Goal: Task Accomplishment & Management: Manage account settings

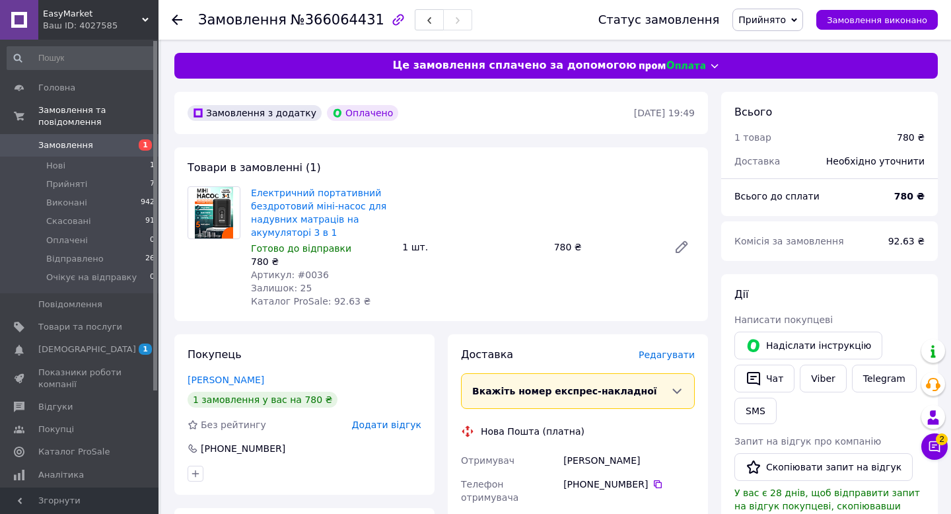
click at [760, 20] on span "Прийнято" at bounding box center [763, 20] width 48 height 11
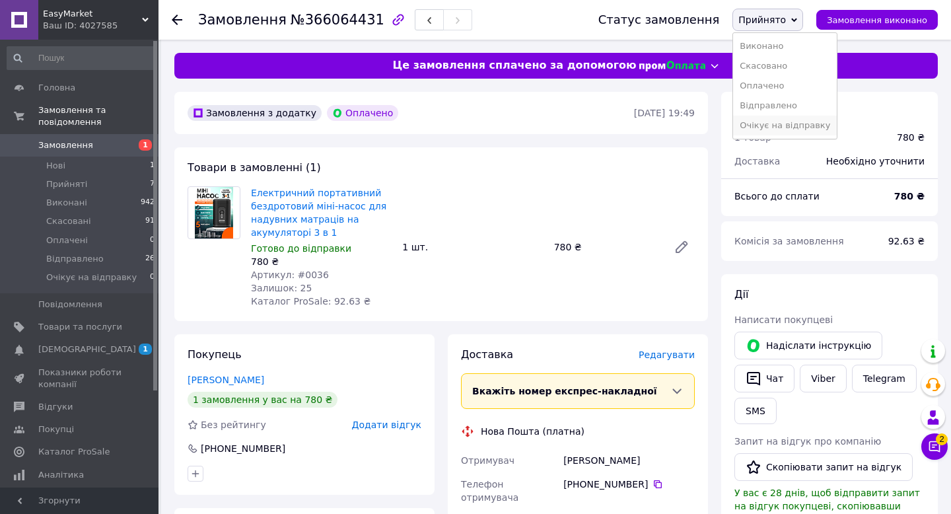
click at [758, 123] on li "Очікує на відправку" at bounding box center [785, 126] width 104 height 20
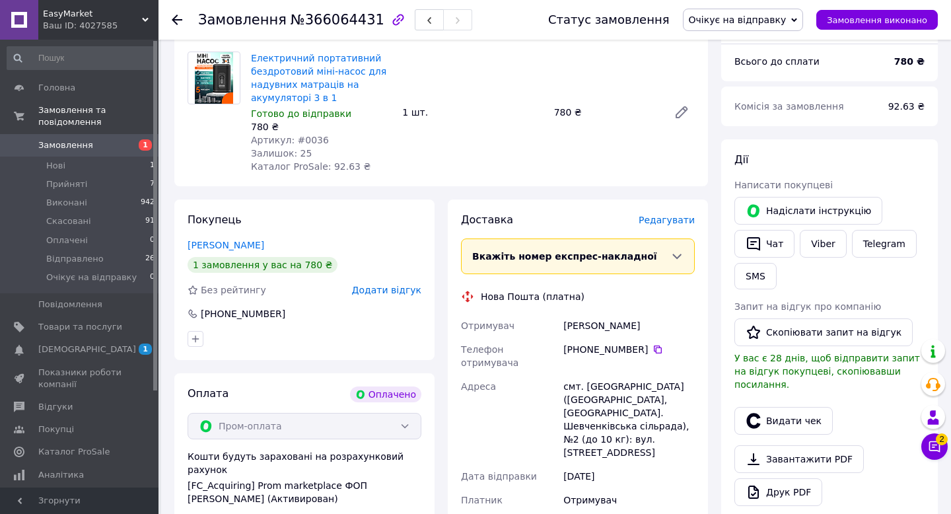
scroll to position [165, 0]
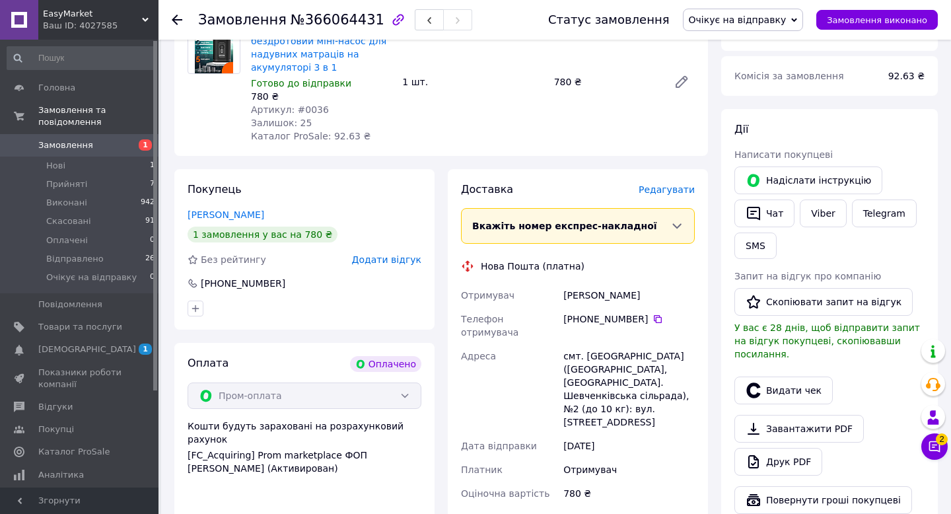
click at [670, 194] on span "Редагувати" at bounding box center [667, 189] width 56 height 11
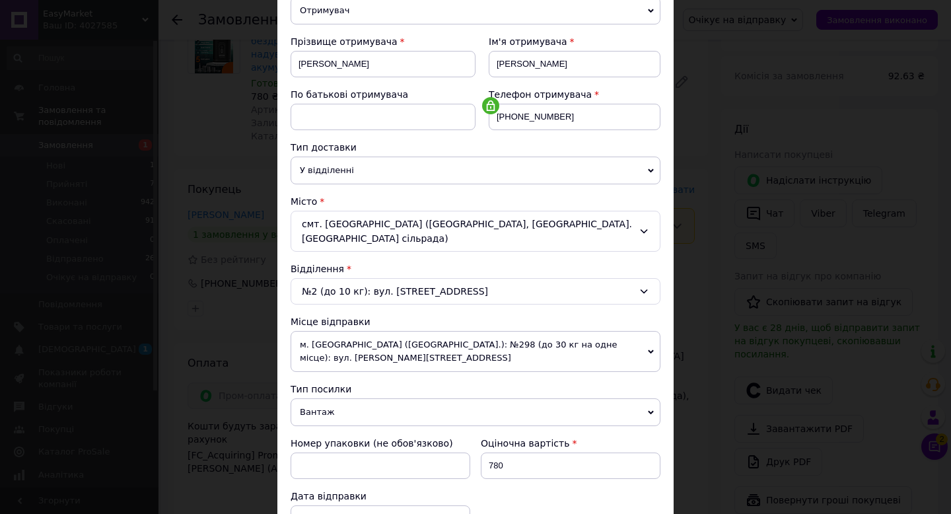
scroll to position [208, 0]
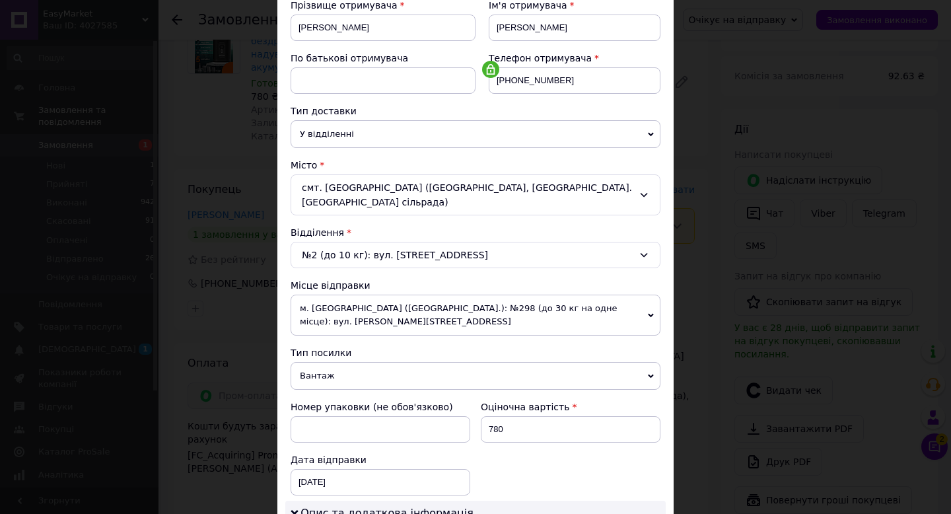
click at [376, 307] on span "м. [GEOGRAPHIC_DATA] ([GEOGRAPHIC_DATA].): №298 (до 30 кг на одне місце): вул. …" at bounding box center [476, 315] width 370 height 41
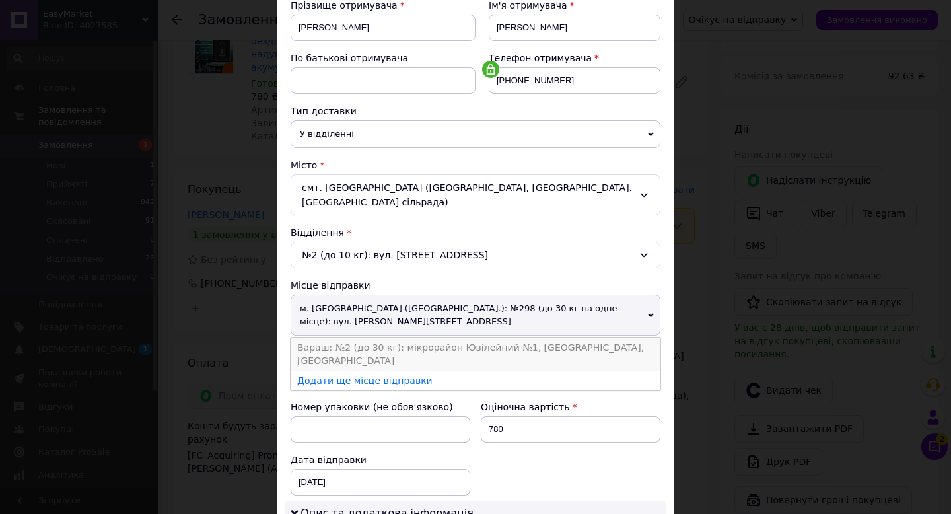
click at [382, 345] on li "Вараш: №2 (до 30 кг): мікрорайон Ювілейний №1, [GEOGRAPHIC_DATA], [GEOGRAPHIC_D…" at bounding box center [476, 354] width 370 height 33
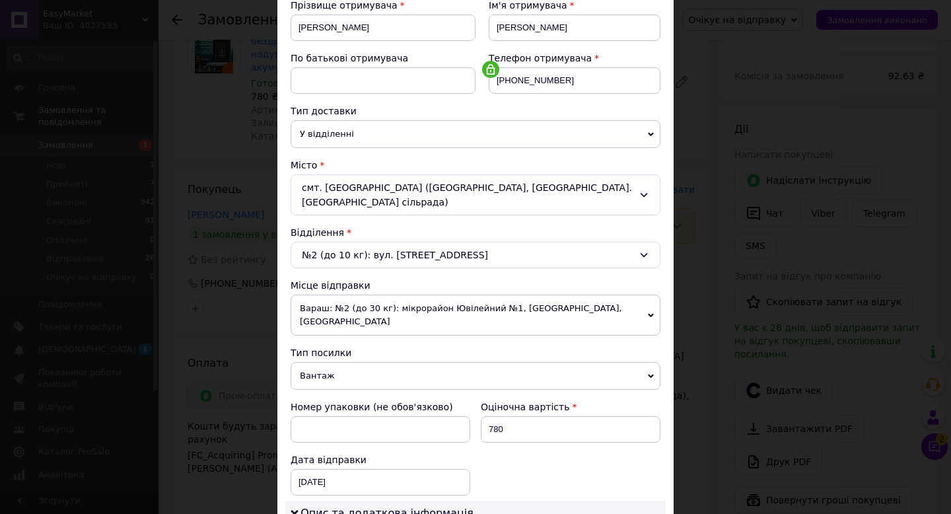
scroll to position [539, 0]
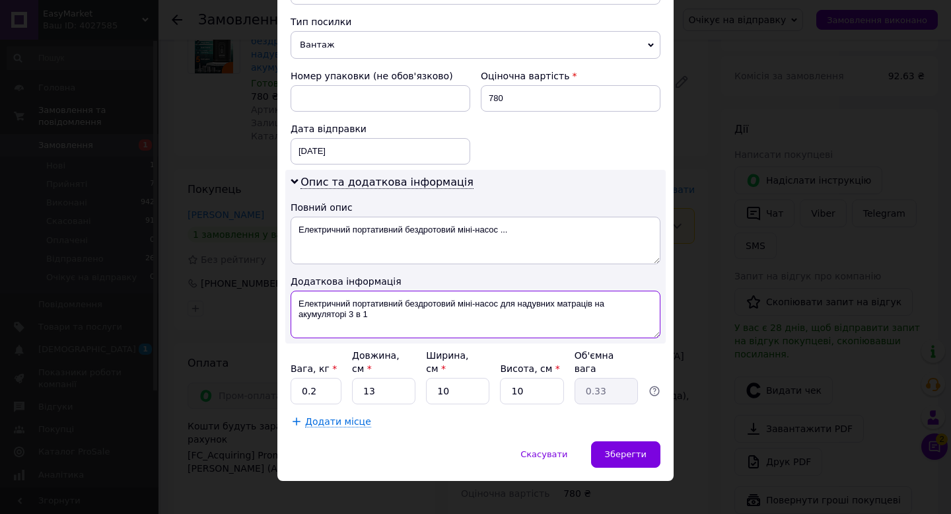
click at [331, 305] on textarea "Електричний портативний бездротовий міні-насос для надувних матраців на акумуля…" at bounding box center [476, 315] width 370 height 48
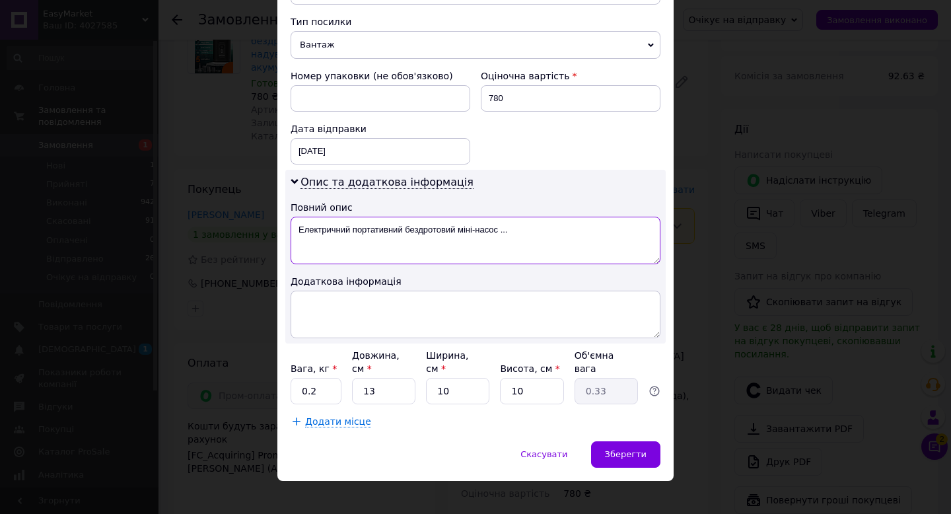
drag, startPoint x: 498, startPoint y: 218, endPoint x: 571, endPoint y: 218, distance: 72.7
click at [571, 218] on textarea "Електричний портативний бездротовий міні-насос ..." at bounding box center [476, 241] width 370 height 48
type textarea "Електричний портативний бездротовий міні-насос"
click at [608, 449] on span "Зберегти" at bounding box center [626, 454] width 42 height 10
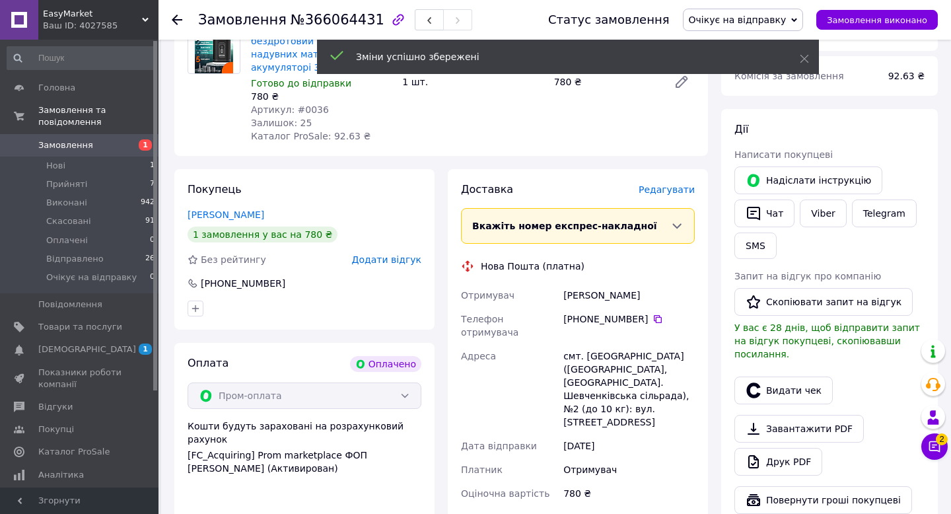
click at [923, 432] on div "Менеджер 2 Чат з покупцем Тех підтримка Чат з покупцем 2" at bounding box center [935, 399] width 26 height 130
click at [926, 439] on button "Чат з покупцем 2" at bounding box center [935, 446] width 26 height 26
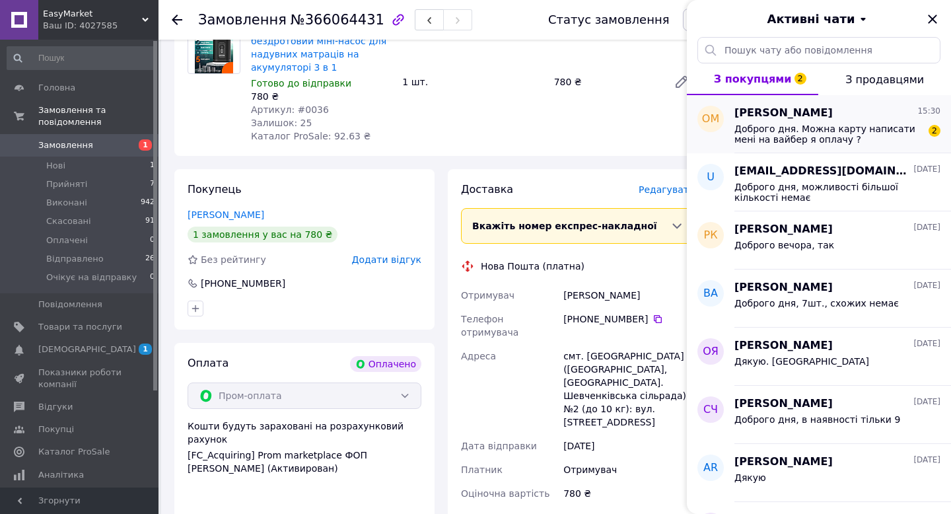
click at [745, 124] on span "Доброго дня. Можна карту написати мені на вайбер я оплачу ?" at bounding box center [829, 134] width 188 height 21
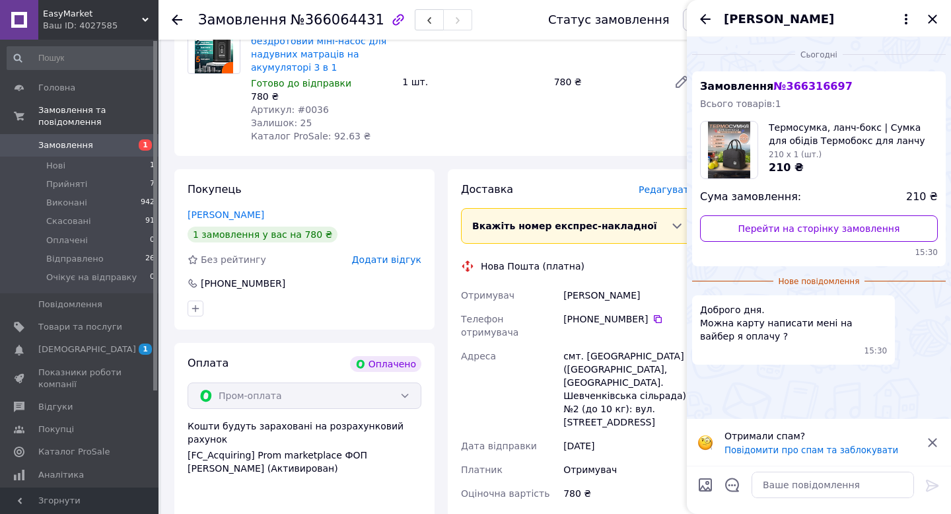
click at [588, 276] on div "Доставка [PERSON_NAME] Вкажіть номер експрес-накладної Обов'язково введіть номе…" at bounding box center [578, 407] width 234 height 451
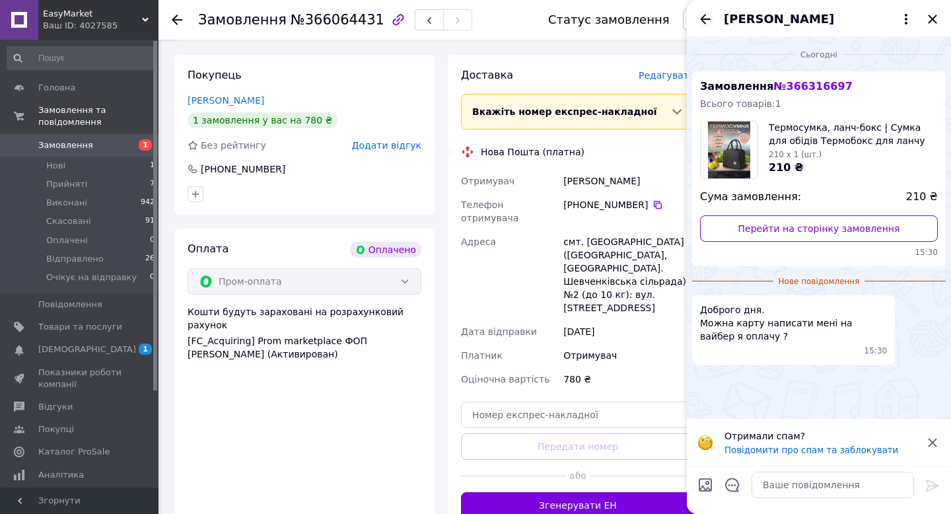
click at [708, 18] on icon "Назад" at bounding box center [706, 19] width 16 height 16
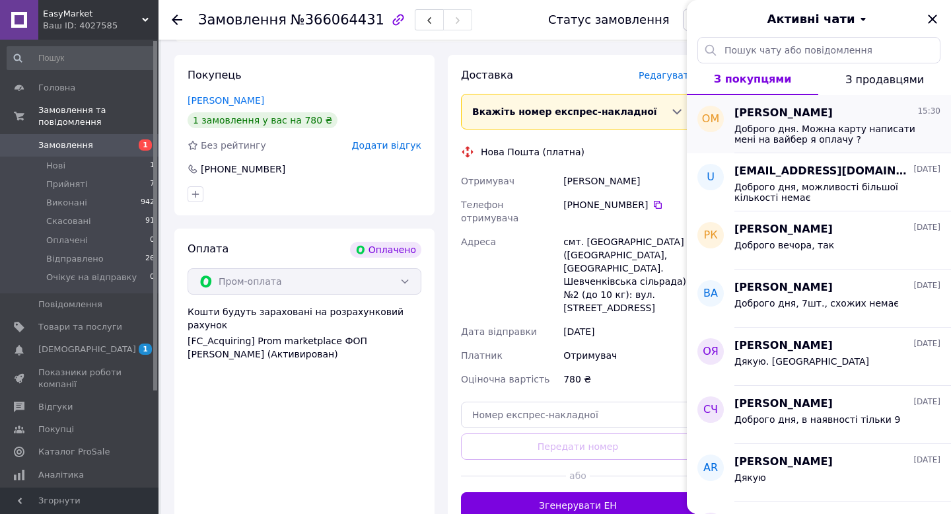
click at [838, 127] on span "Доброго дня. Можна карту написати мені на вайбер я оплачу ?" at bounding box center [829, 134] width 188 height 21
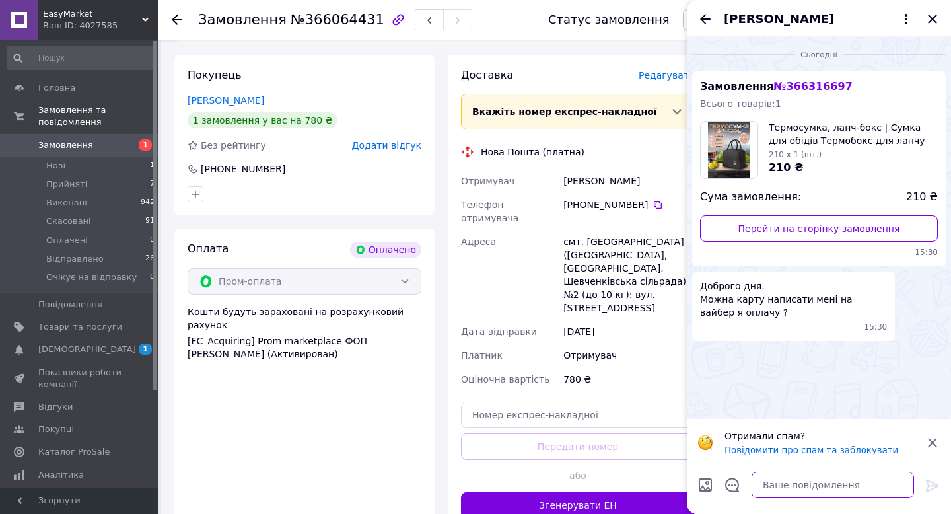
click at [778, 483] on textarea at bounding box center [833, 485] width 163 height 26
type textarea "Доброго вечора, звісно"
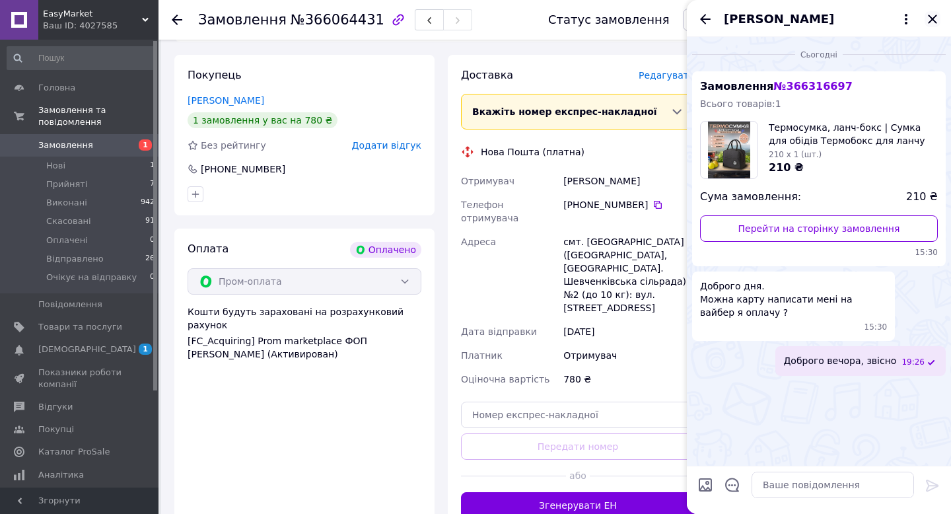
click at [931, 19] on icon "Закрити" at bounding box center [932, 19] width 9 height 9
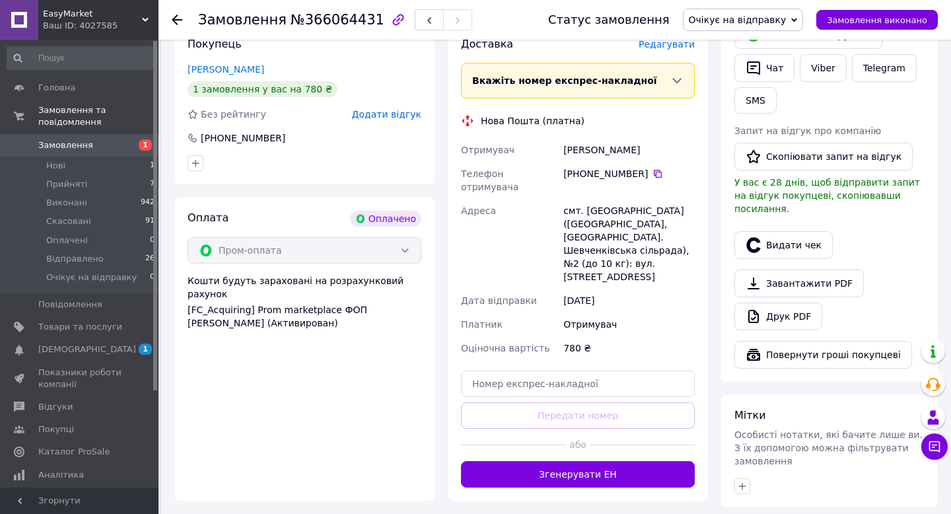
scroll to position [273, 0]
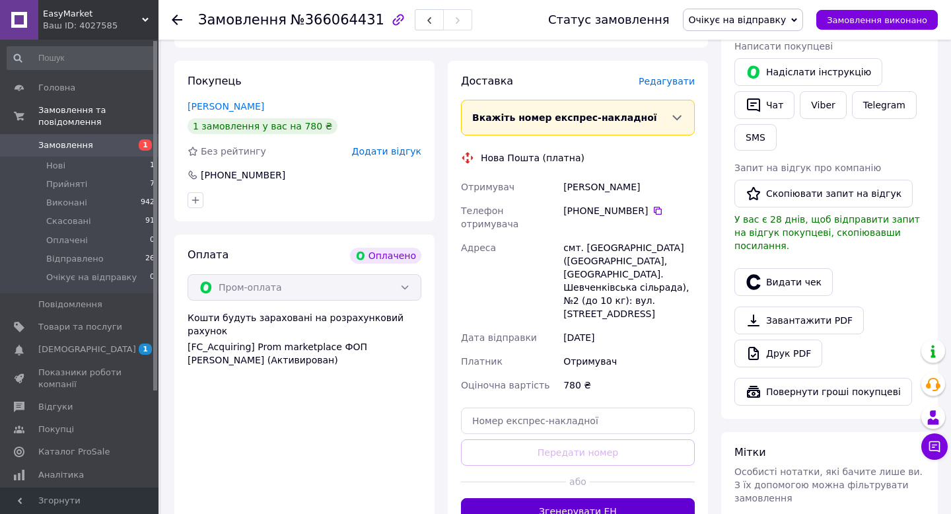
click at [595, 498] on button "Згенерувати ЕН" at bounding box center [578, 511] width 234 height 26
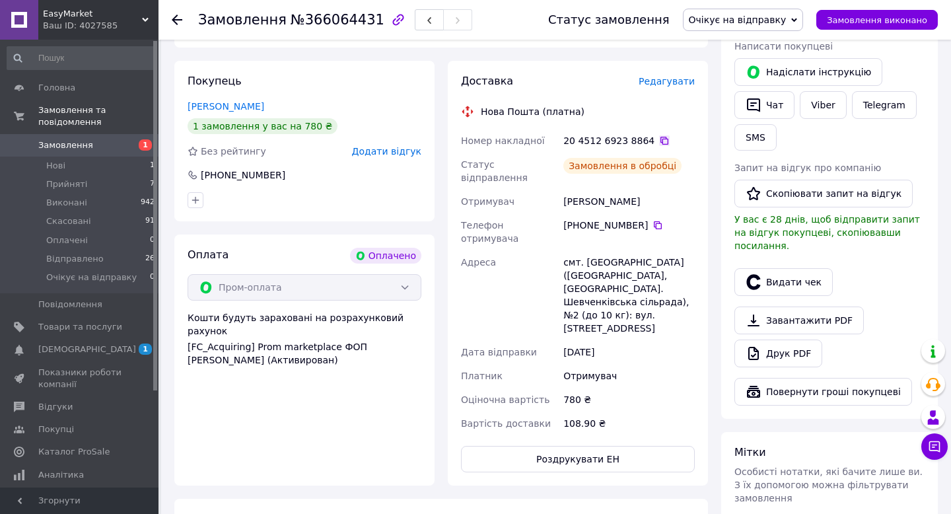
click at [661, 139] on icon at bounding box center [665, 141] width 8 height 8
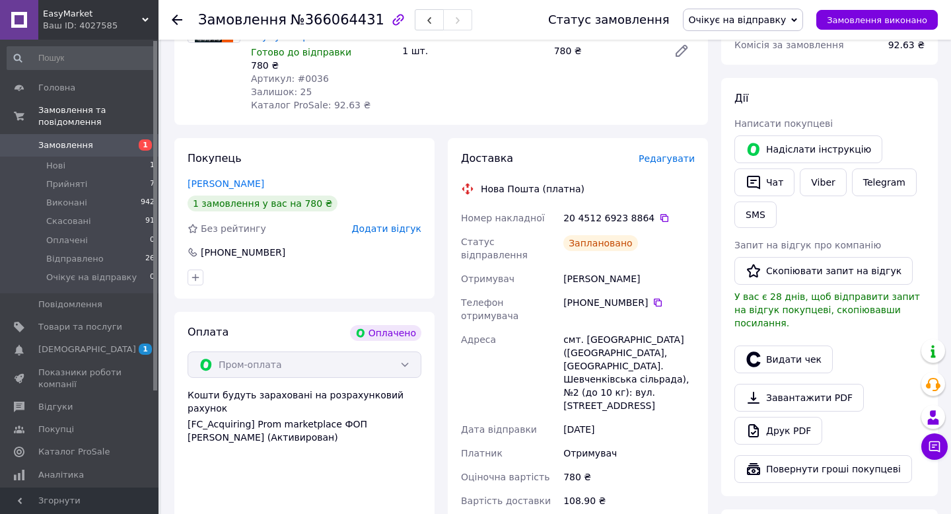
scroll to position [174, 0]
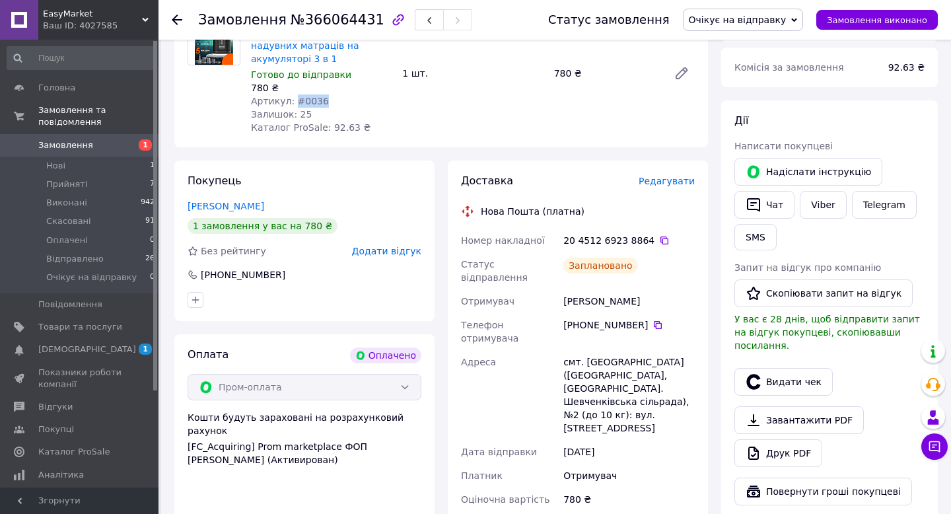
copy span "#0036"
drag, startPoint x: 294, startPoint y: 100, endPoint x: 379, endPoint y: 100, distance: 85.2
click at [379, 100] on div "Артикул: #0036" at bounding box center [321, 100] width 141 height 13
click at [355, 205] on div "[PERSON_NAME]" at bounding box center [305, 206] width 234 height 13
click at [324, 15] on span "№366064431" at bounding box center [338, 20] width 94 height 16
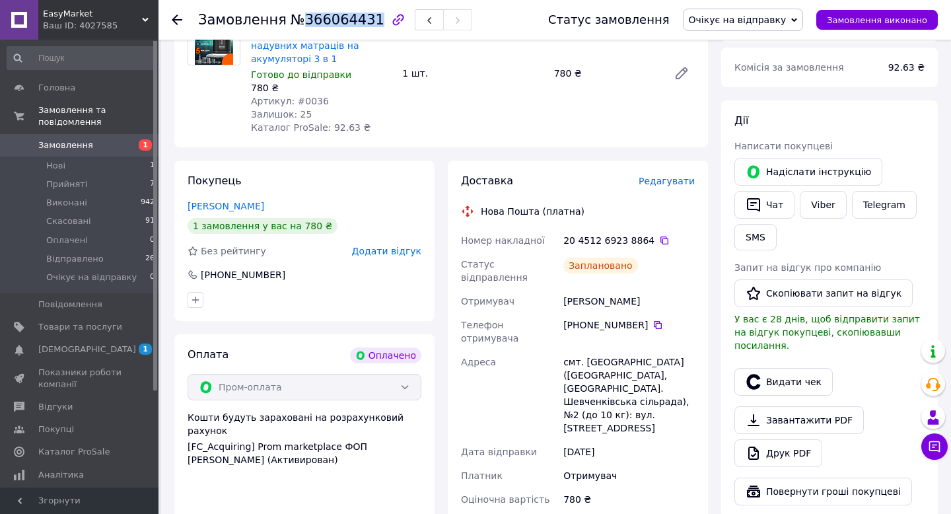
click at [324, 15] on span "№366064431" at bounding box center [338, 20] width 94 height 16
copy span "366064431"
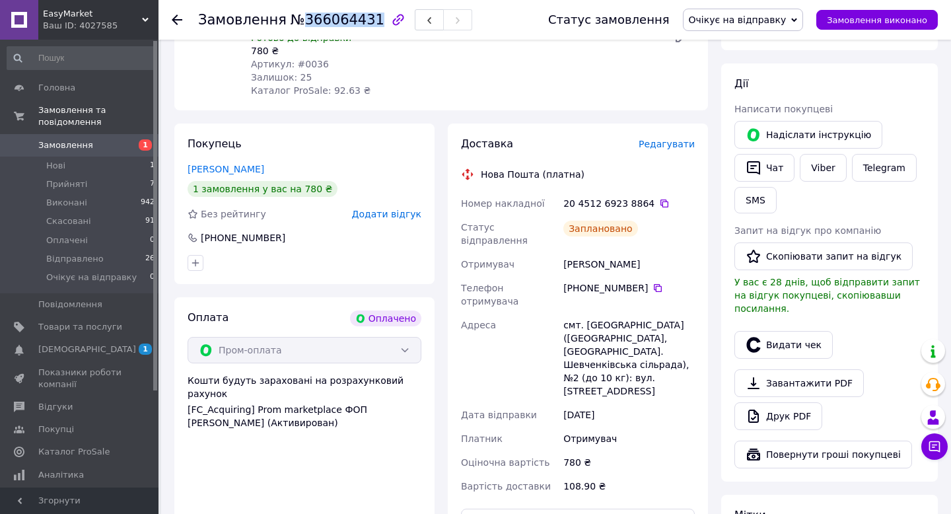
scroll to position [226, 0]
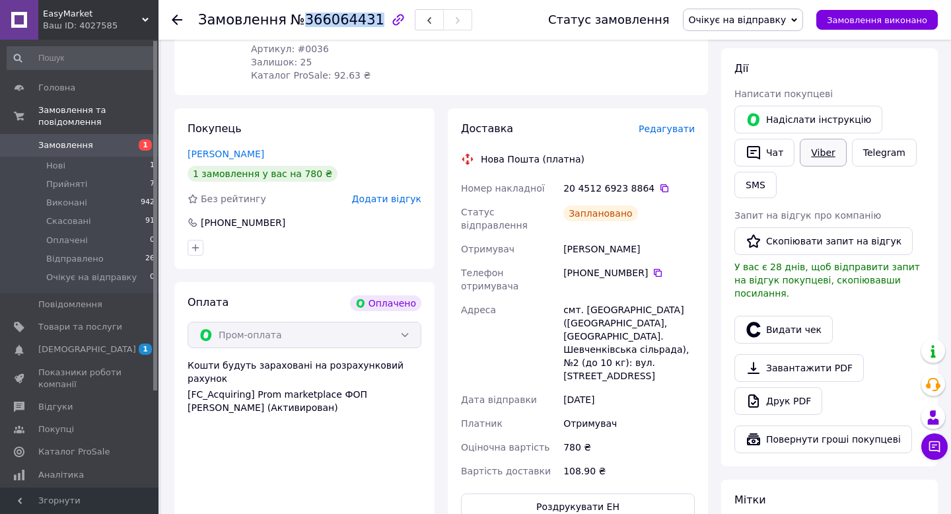
click at [819, 152] on link "Viber" at bounding box center [823, 153] width 46 height 28
click at [768, 185] on button "SMS" at bounding box center [756, 185] width 42 height 26
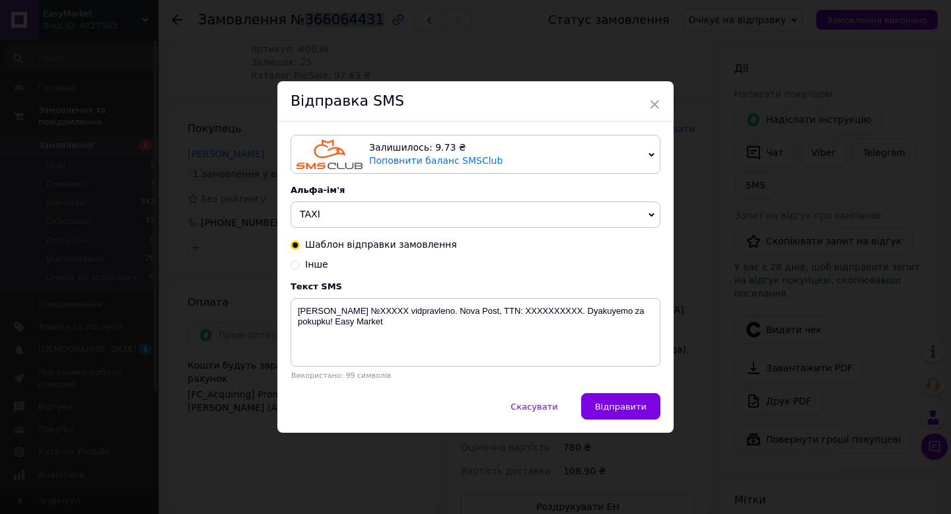
click at [390, 221] on span "TAXI" at bounding box center [476, 214] width 370 height 26
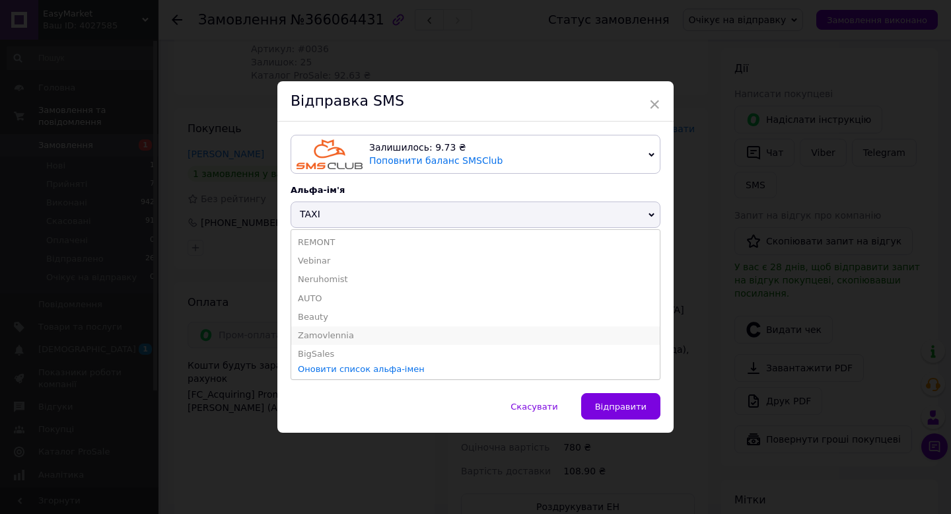
click at [357, 336] on li "Zamovlennia" at bounding box center [475, 335] width 369 height 18
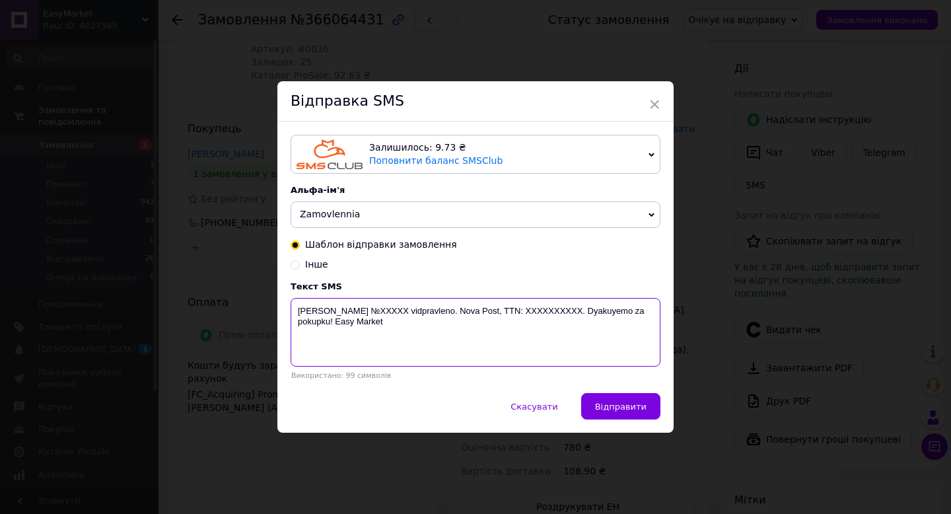
click at [396, 314] on textarea "[PERSON_NAME] №XXXXX vidpravleno. Nova Post, TTN: XXXXXXXXXX. Dyakuyemo za poku…" at bounding box center [476, 332] width 370 height 69
paste textarea "366064431"
click at [455, 310] on textarea "[PERSON_NAME] №366064431 vidpravleno. Nova Post, TTN: XXXXXXXXXX. Dyakuyemo za …" at bounding box center [476, 332] width 370 height 69
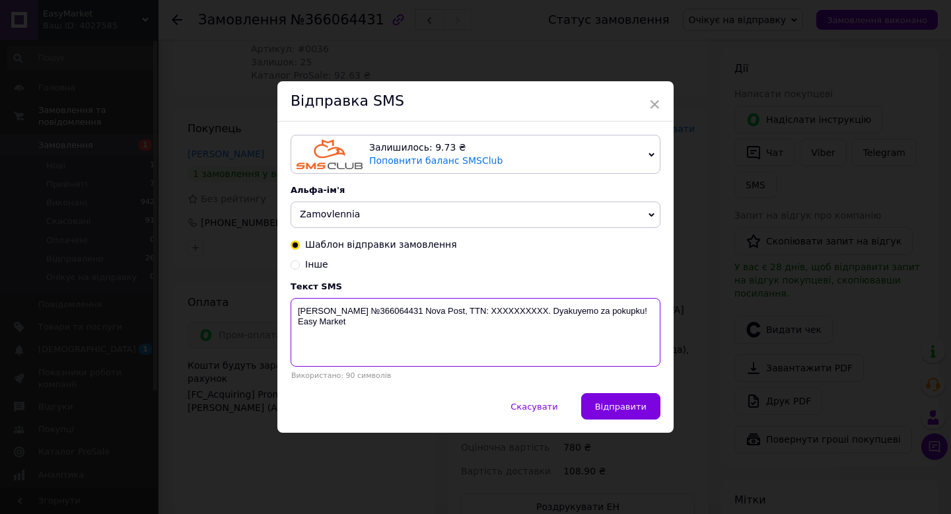
click at [514, 307] on textarea "[PERSON_NAME] №366064431 Nova Post, TTN: XXXXXXXXXX. Dyakuyemo za pokupku! Easy…" at bounding box center [476, 332] width 370 height 69
paste textarea "20451269238864"
type textarea "[PERSON_NAME] №366064431 Nova Post, TTN: 20451269238864. Dyakuyemo za pokupku! …"
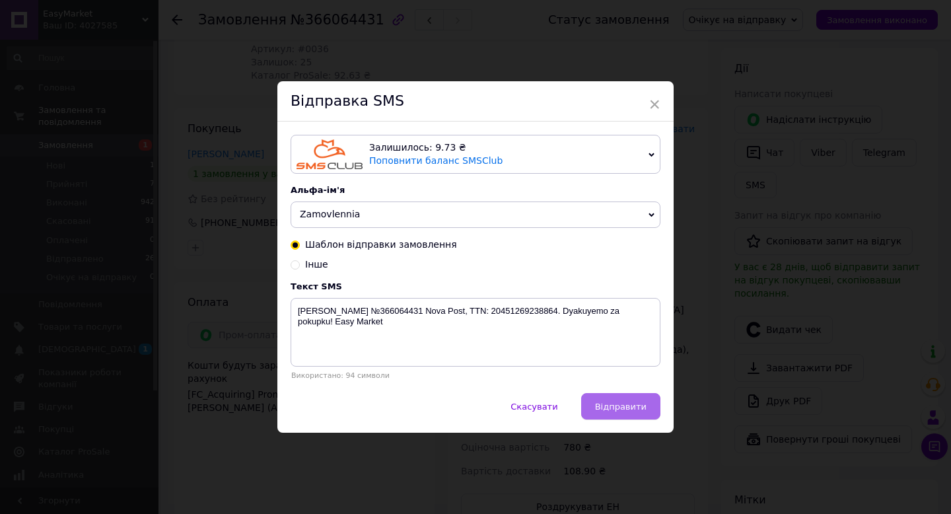
click at [618, 406] on span "Відправити" at bounding box center [621, 407] width 52 height 10
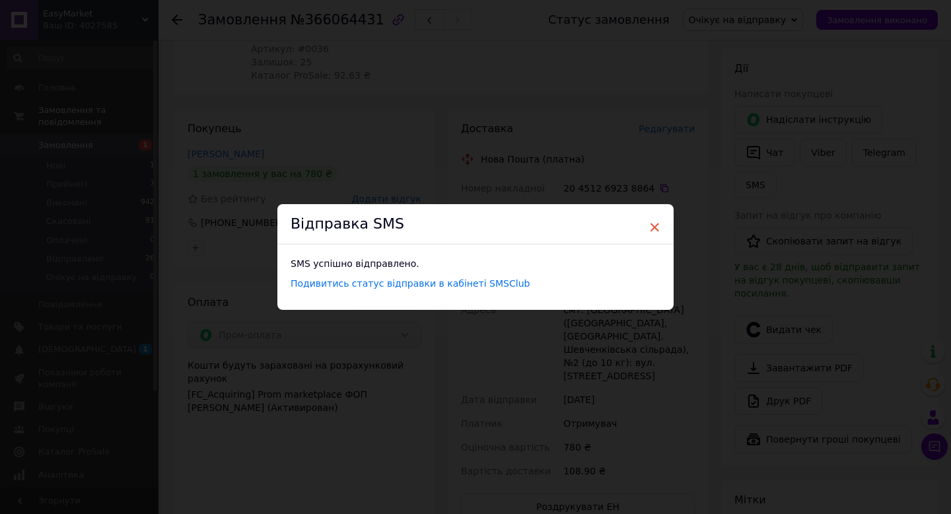
click at [650, 227] on span "×" at bounding box center [655, 227] width 12 height 22
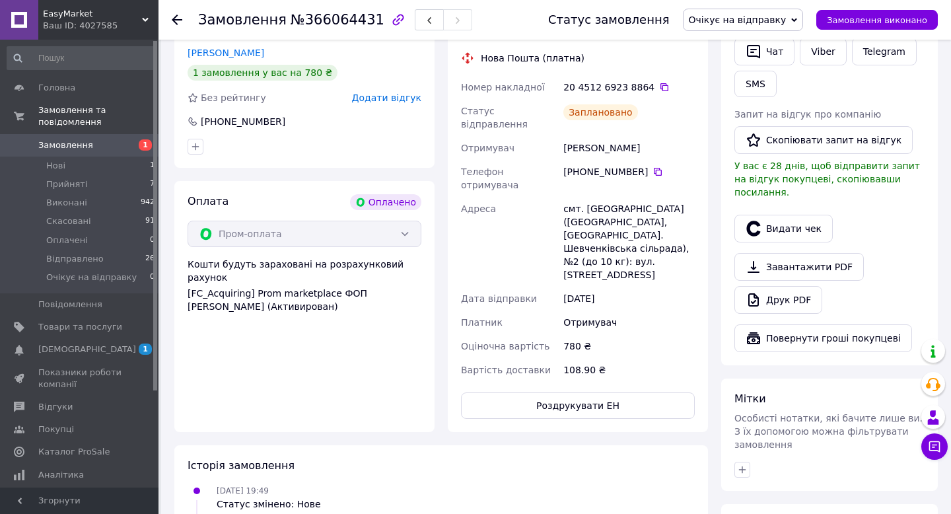
scroll to position [402, 0]
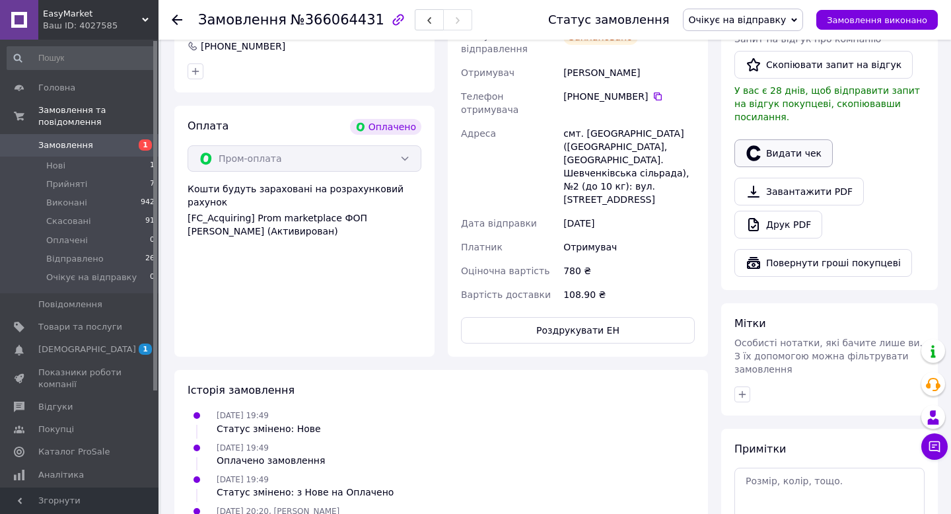
click at [794, 151] on button "Видати чек" at bounding box center [784, 153] width 98 height 28
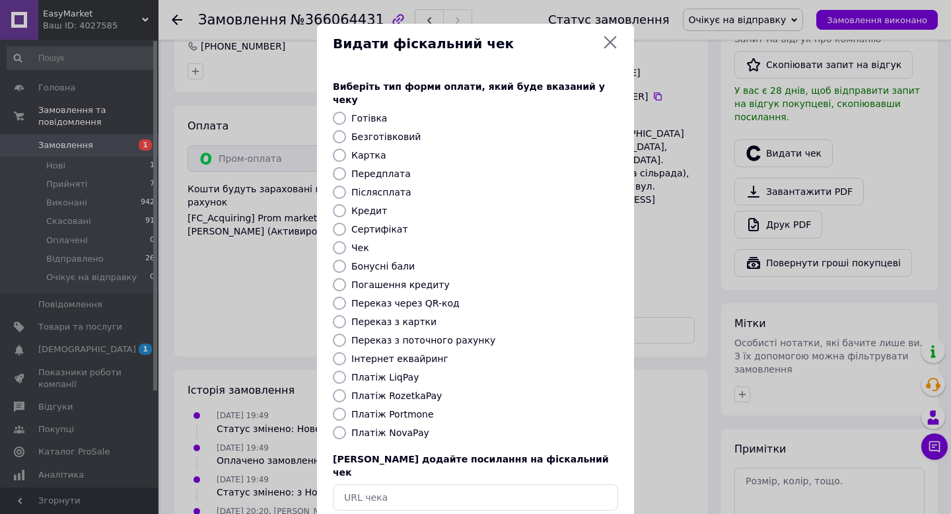
click at [399, 131] on label "Безготівковий" at bounding box center [385, 136] width 69 height 11
click at [346, 130] on input "Безготівковий" at bounding box center [339, 136] width 13 height 13
radio input "true"
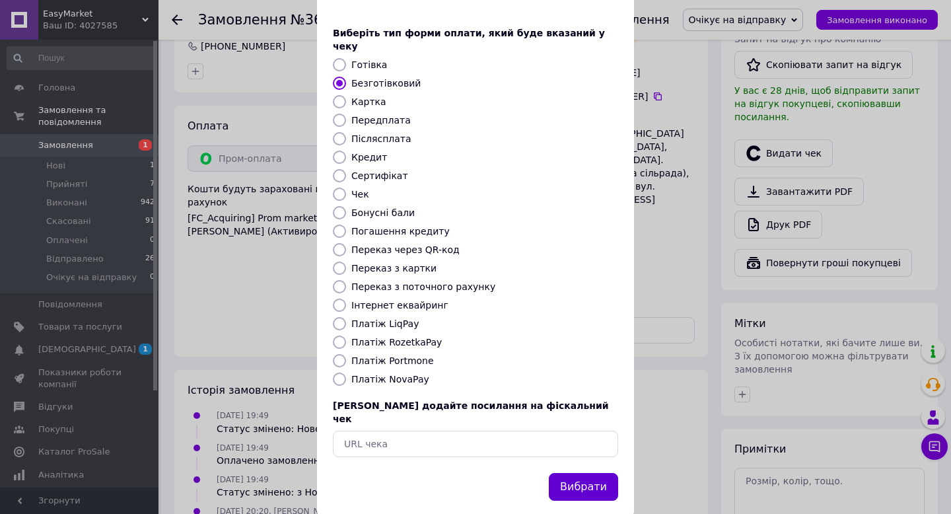
click at [590, 473] on button "Вибрати" at bounding box center [583, 487] width 69 height 28
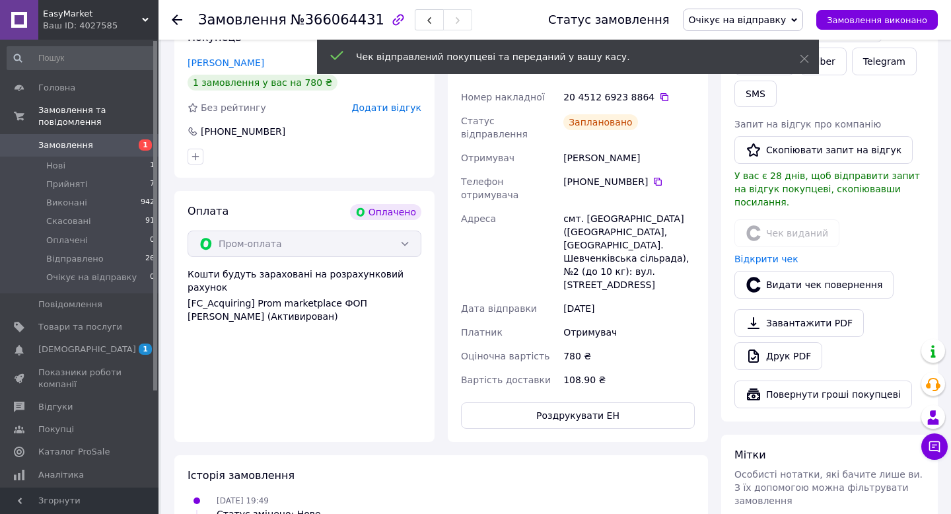
scroll to position [312, 0]
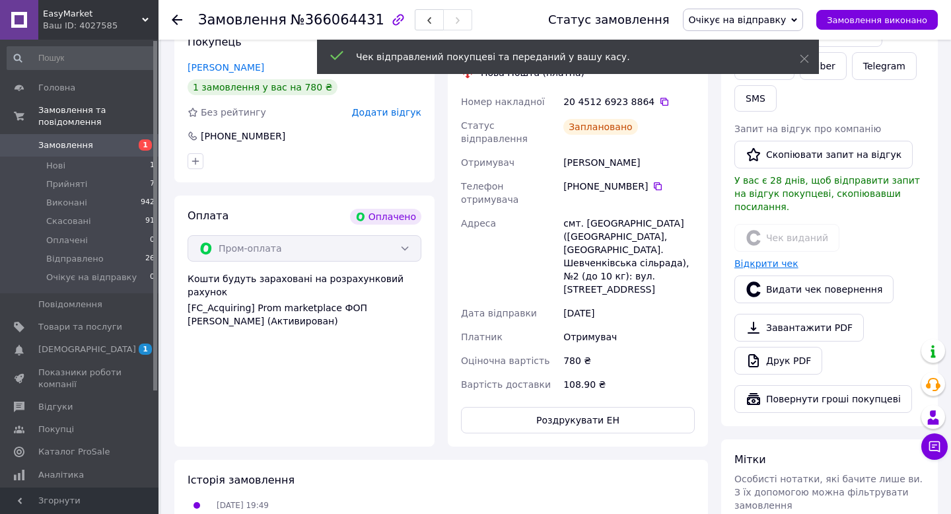
click at [745, 258] on link "Відкрити чек" at bounding box center [767, 263] width 64 height 11
